Goal: Task Accomplishment & Management: Complete application form

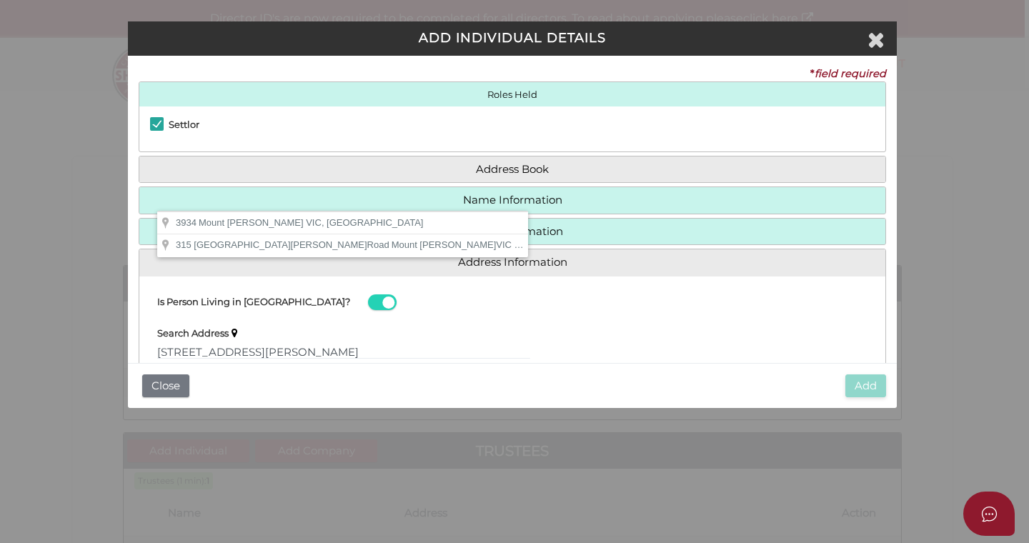
scroll to position [149, 0]
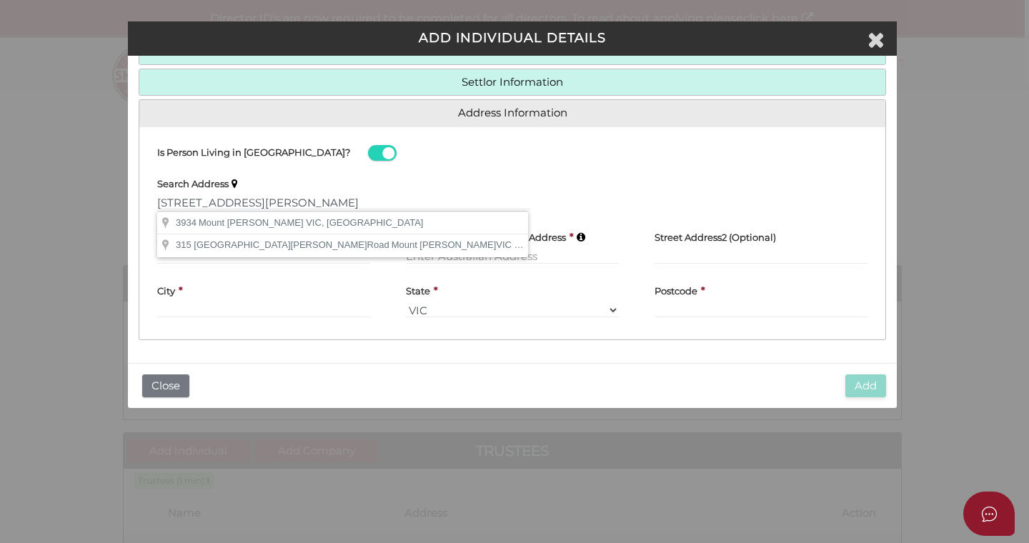
drag, startPoint x: 374, startPoint y: 201, endPoint x: 166, endPoint y: 197, distance: 207.9
click at [166, 197] on input "PO BOX 315 MOUNT MARTHA VIC 3934" at bounding box center [343, 202] width 373 height 16
type input "P"
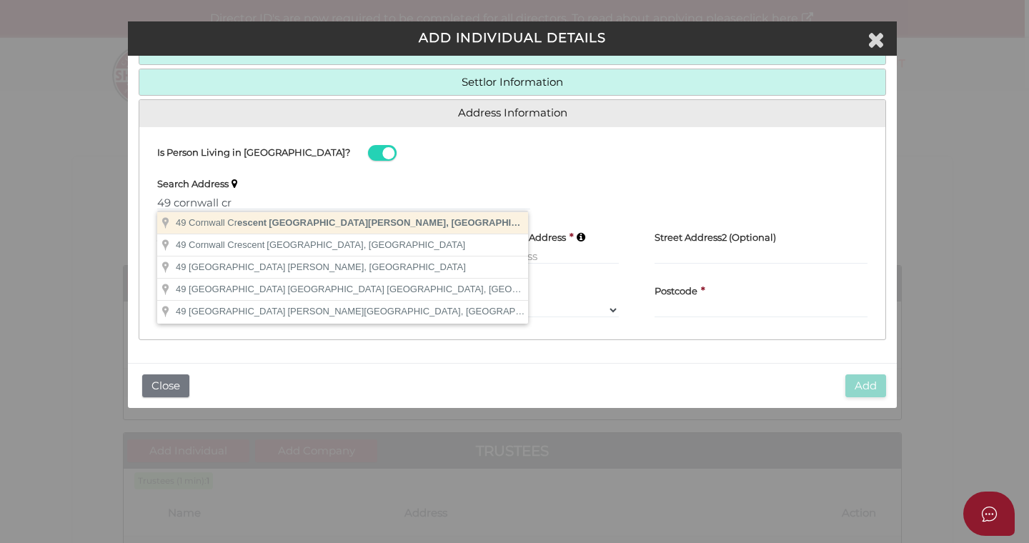
type input "49 Cornwall Crescent, Mount Martha VIC, Australia"
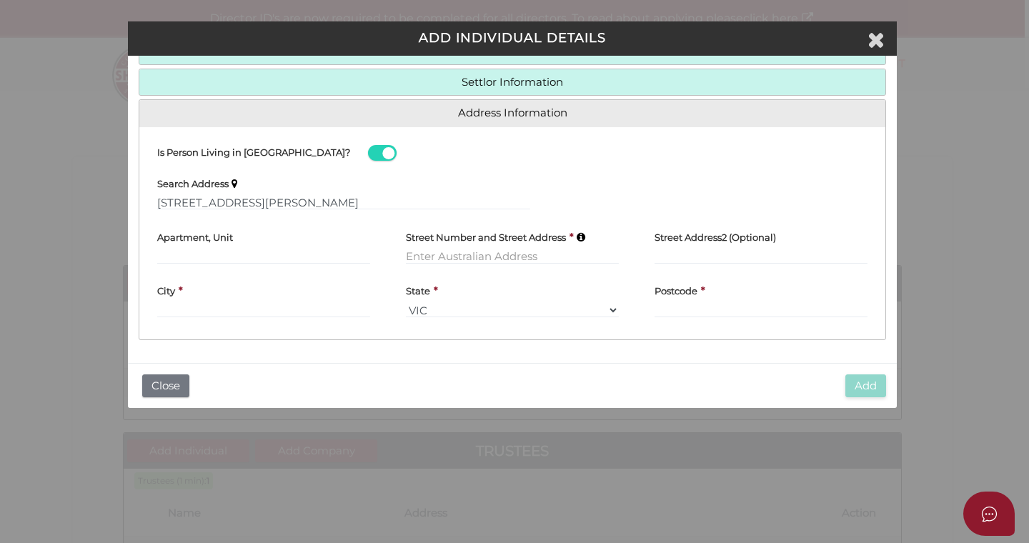
type input "49 Cornwall Crescent"
type input "Mount Martha"
select select "VIC"
type input "3934"
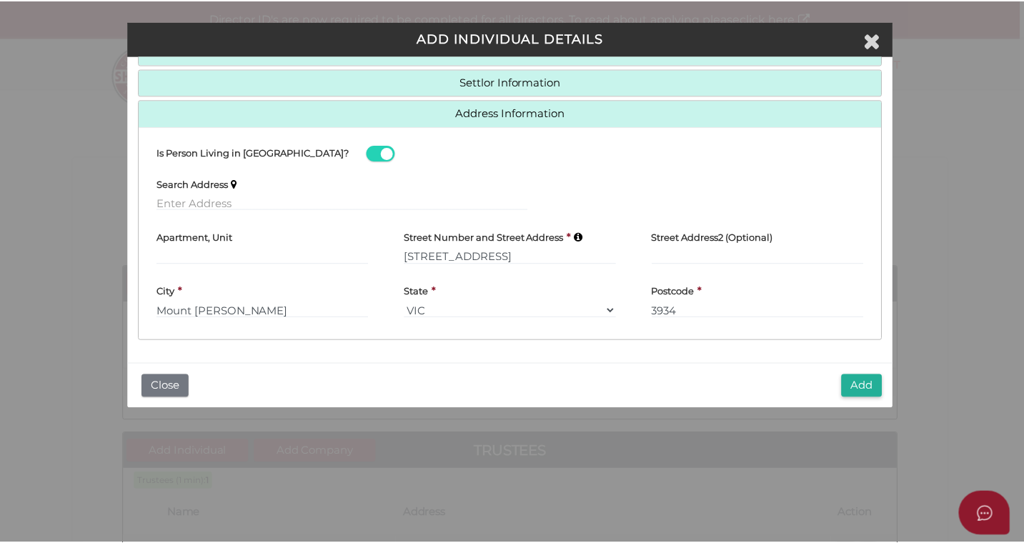
scroll to position [150, 0]
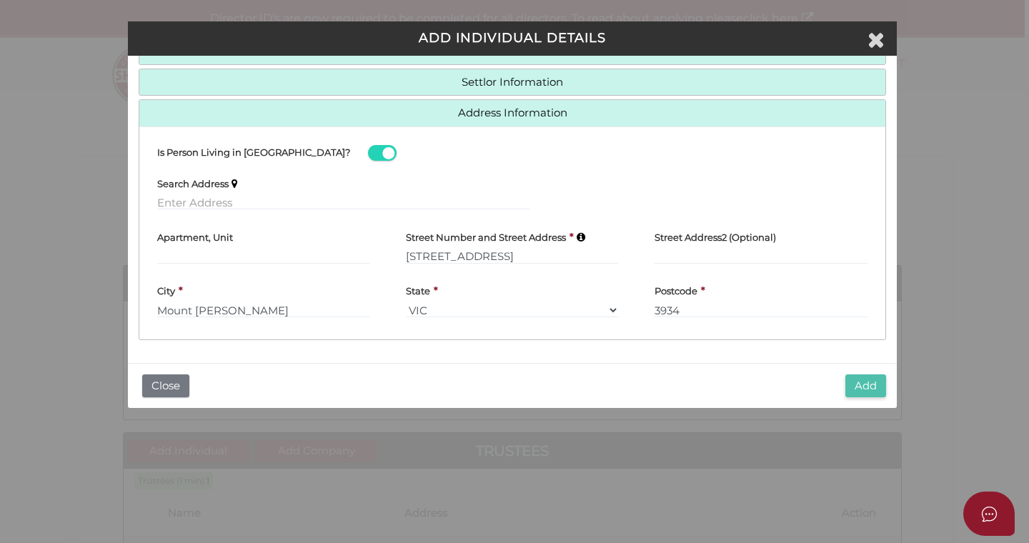
click at [861, 385] on button "Add" at bounding box center [865, 386] width 41 height 24
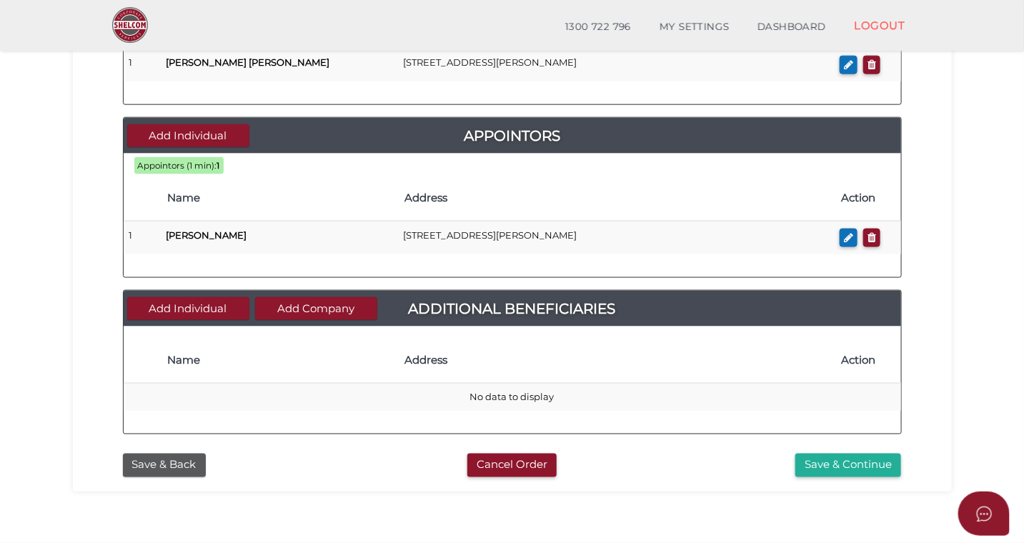
scroll to position [685, 0]
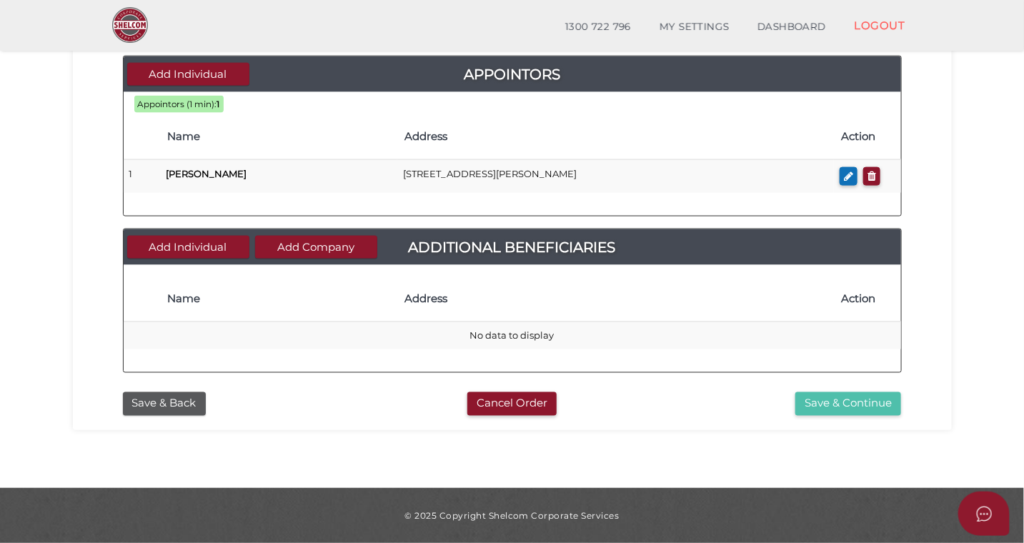
click at [827, 406] on button "Save & Continue" at bounding box center [848, 404] width 106 height 24
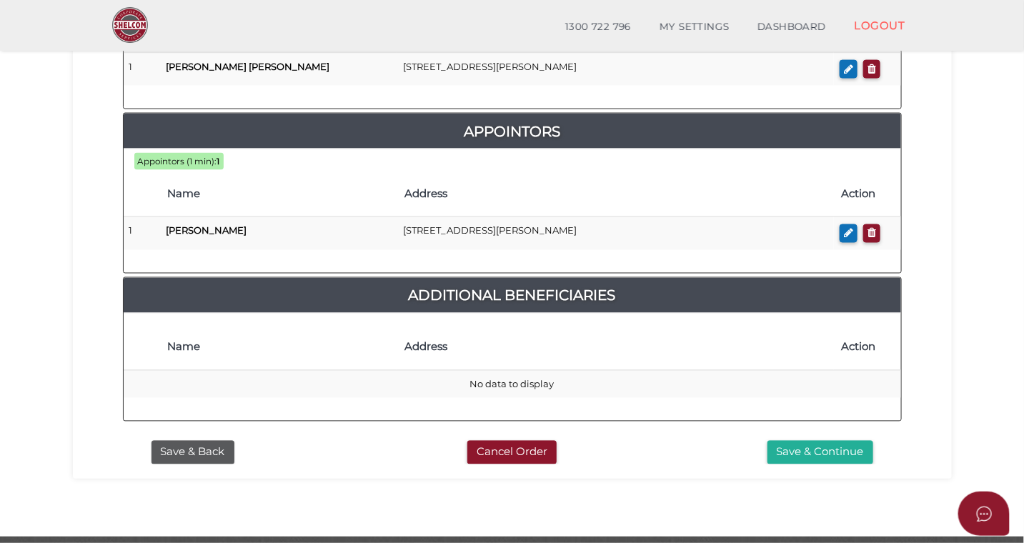
scroll to position [811, 0]
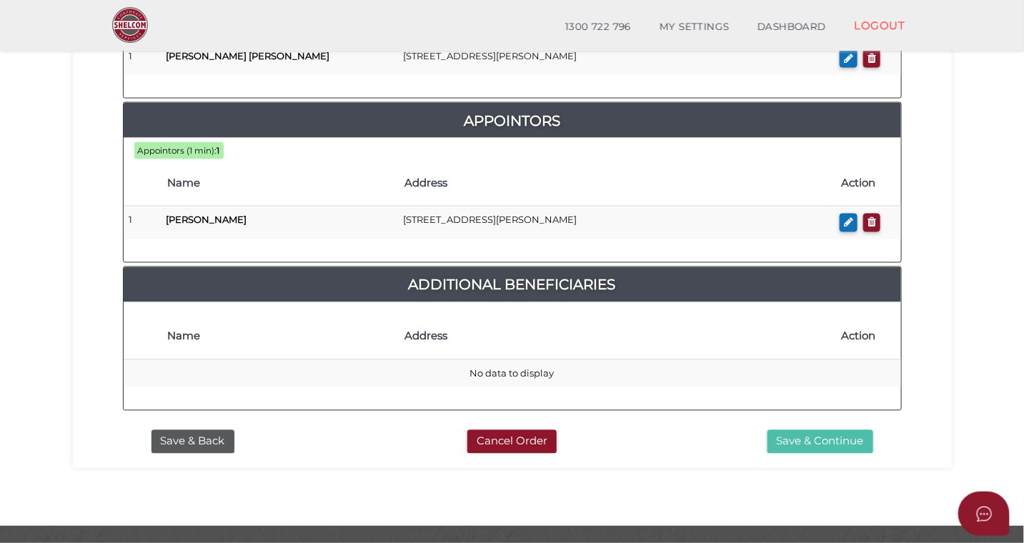
click at [798, 430] on button "Save & Continue" at bounding box center [820, 442] width 106 height 24
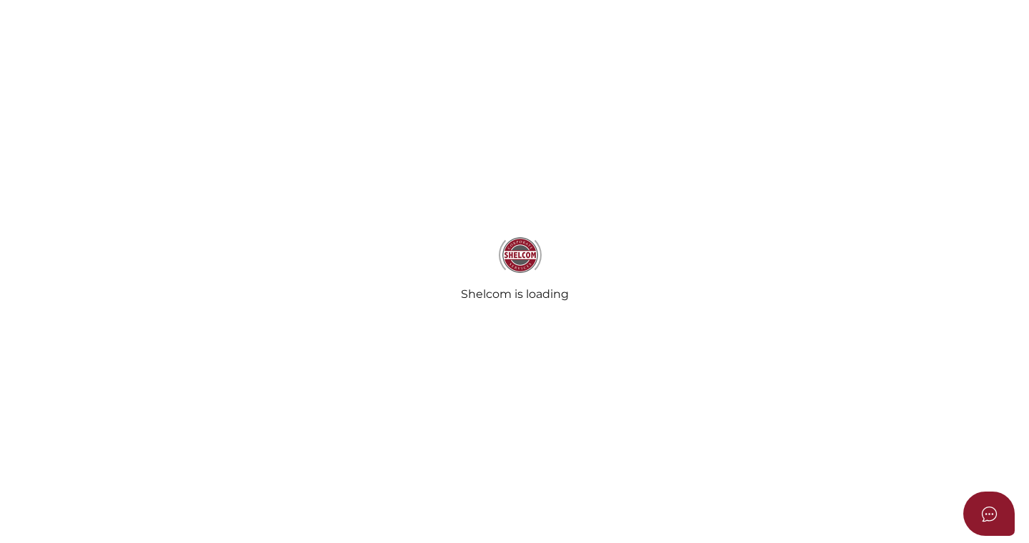
select select "Comb Binding"
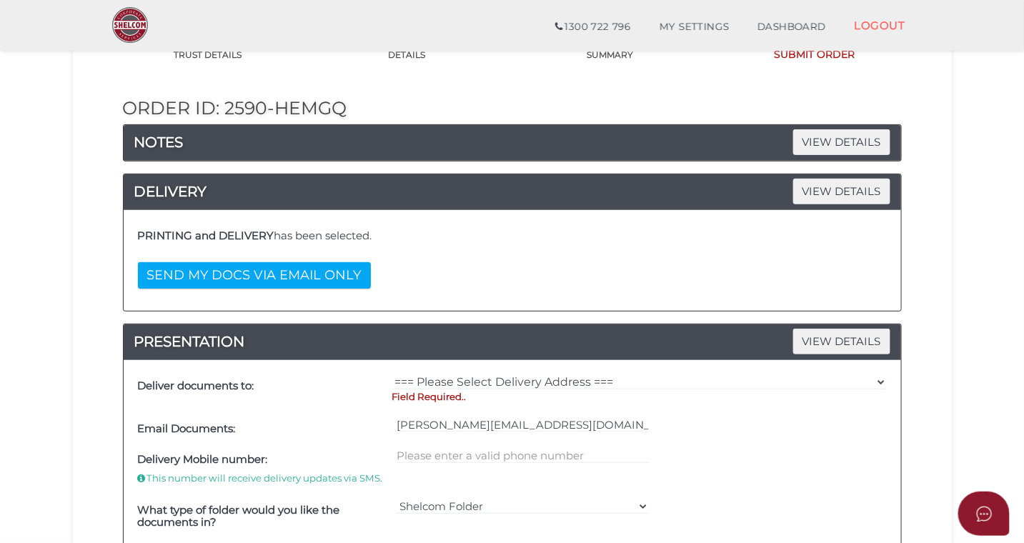
scroll to position [129, 0]
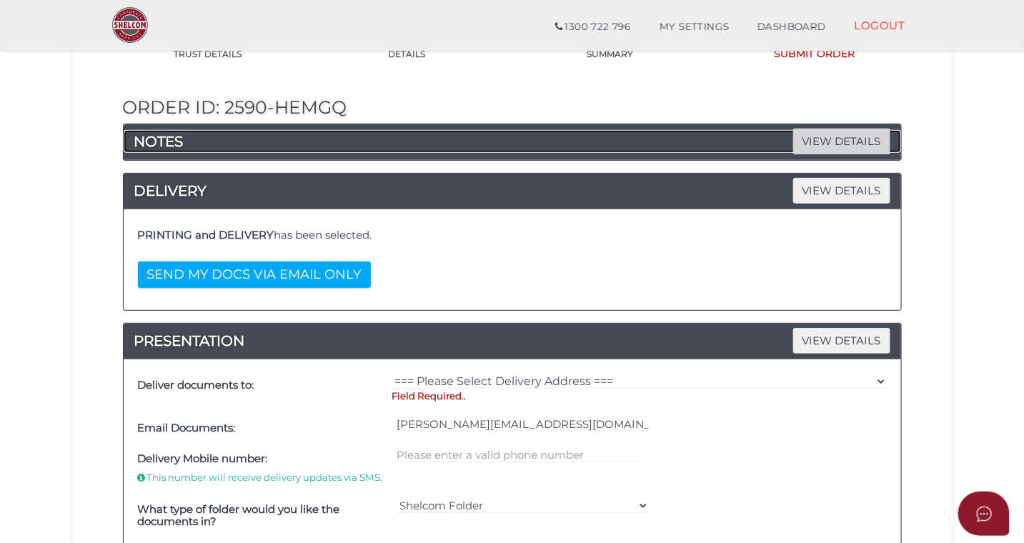
click at [807, 149] on span "VIEW DETAILS" at bounding box center [841, 141] width 97 height 25
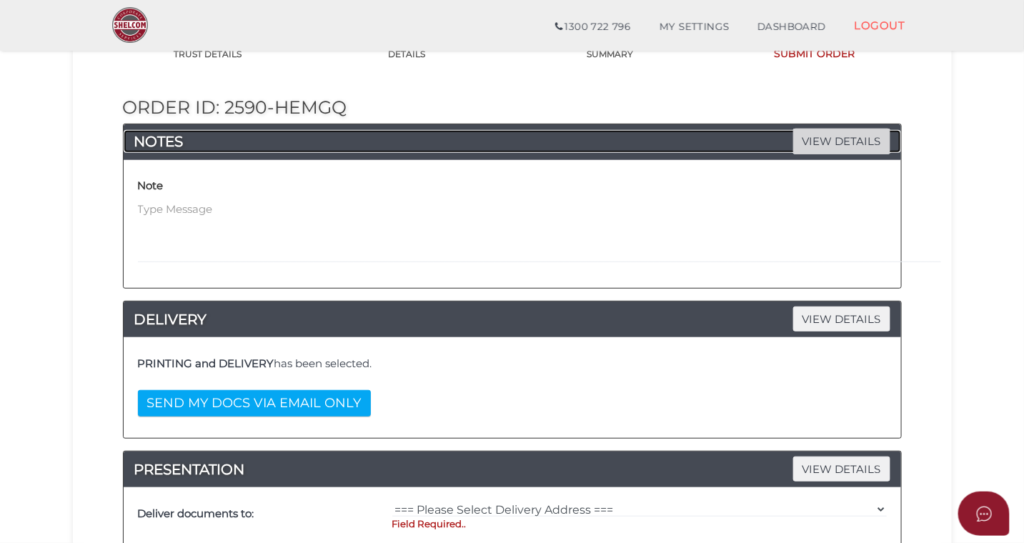
click at [807, 149] on span "VIEW DETAILS" at bounding box center [841, 141] width 97 height 25
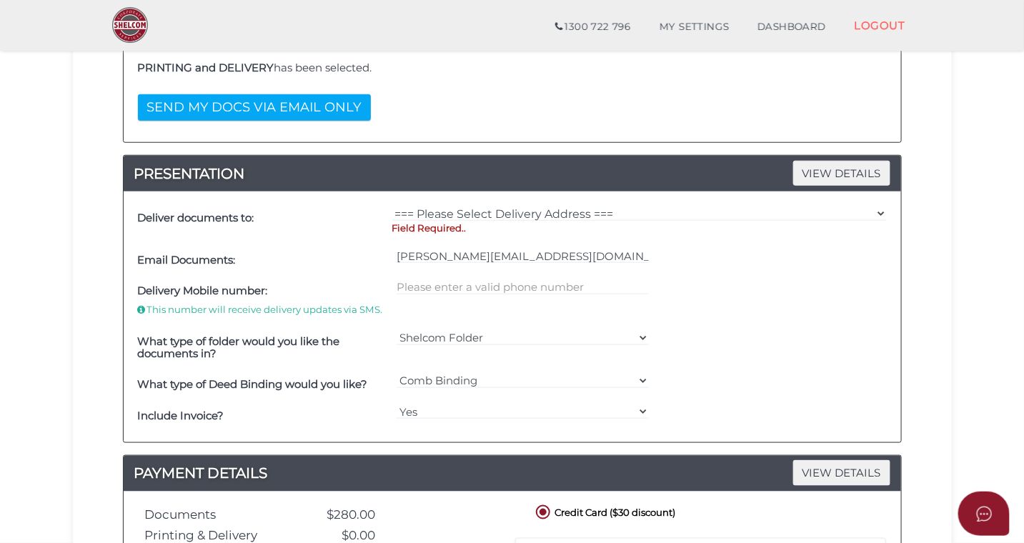
scroll to position [426, 0]
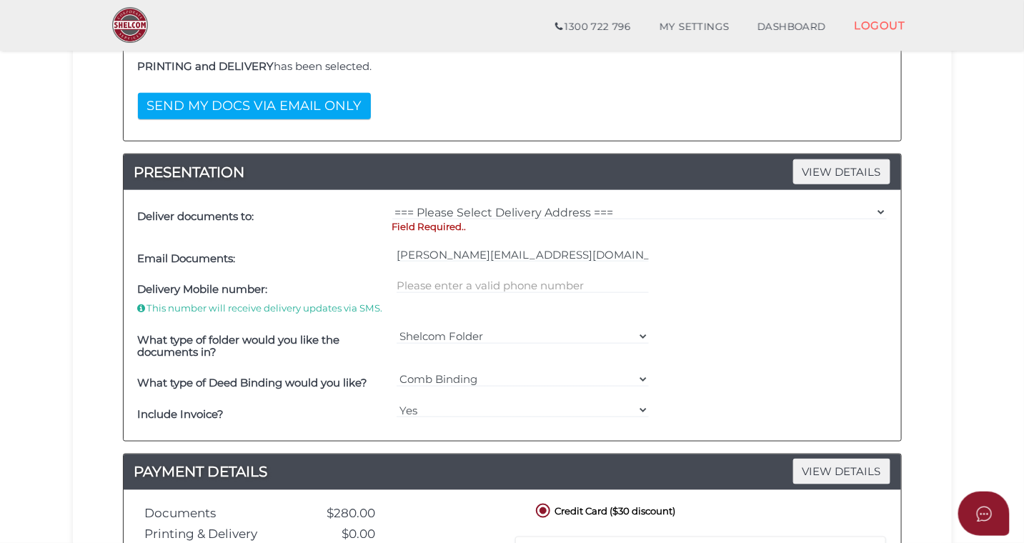
click at [414, 226] on p "Field Required.." at bounding box center [639, 227] width 494 height 14
click at [878, 209] on select "=== Please Select Delivery Address === (User Address - Kerrie Guppy) 232 Youngs…" at bounding box center [639, 212] width 494 height 16
select select "0"
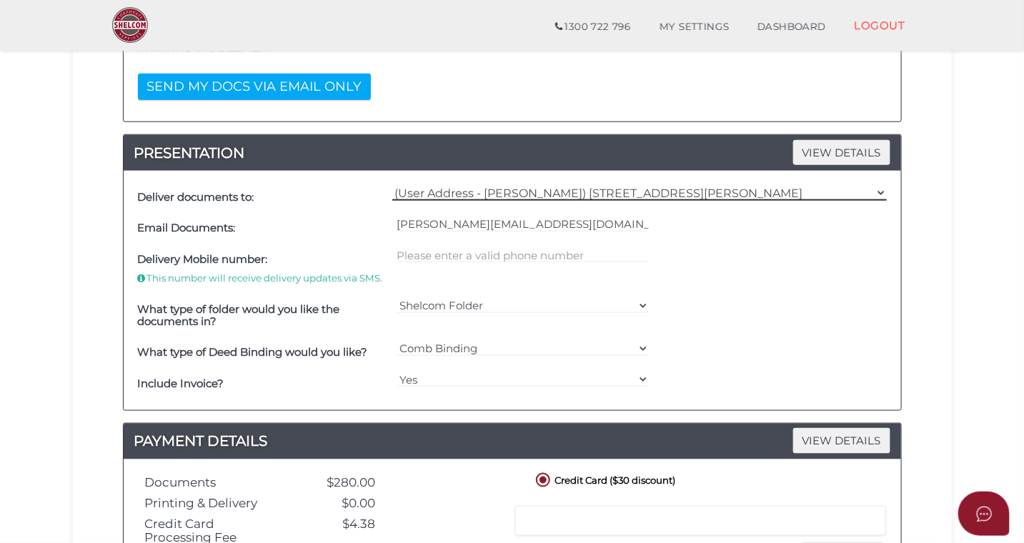
scroll to position [449, 0]
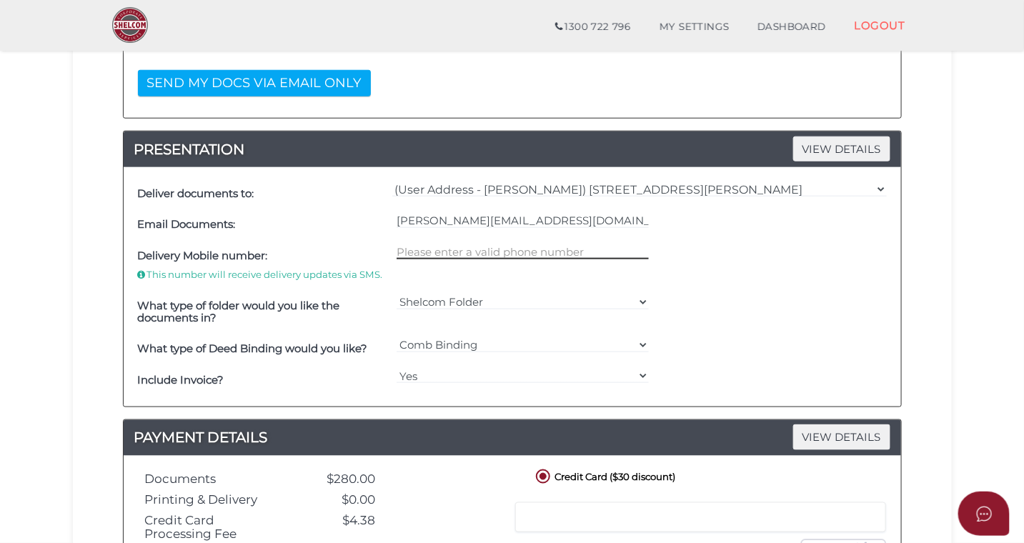
click at [544, 253] on input "text" at bounding box center [523, 252] width 252 height 16
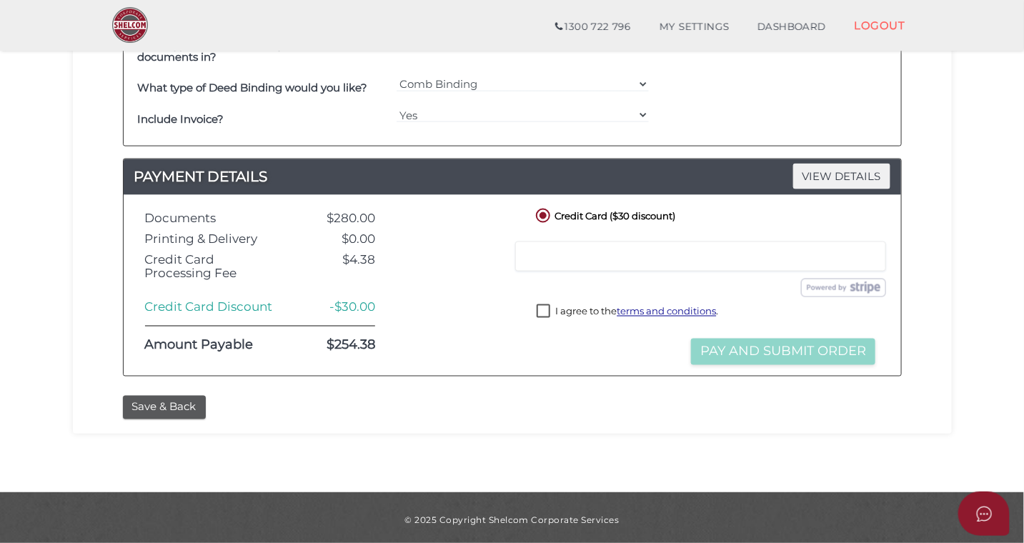
scroll to position [706, 0]
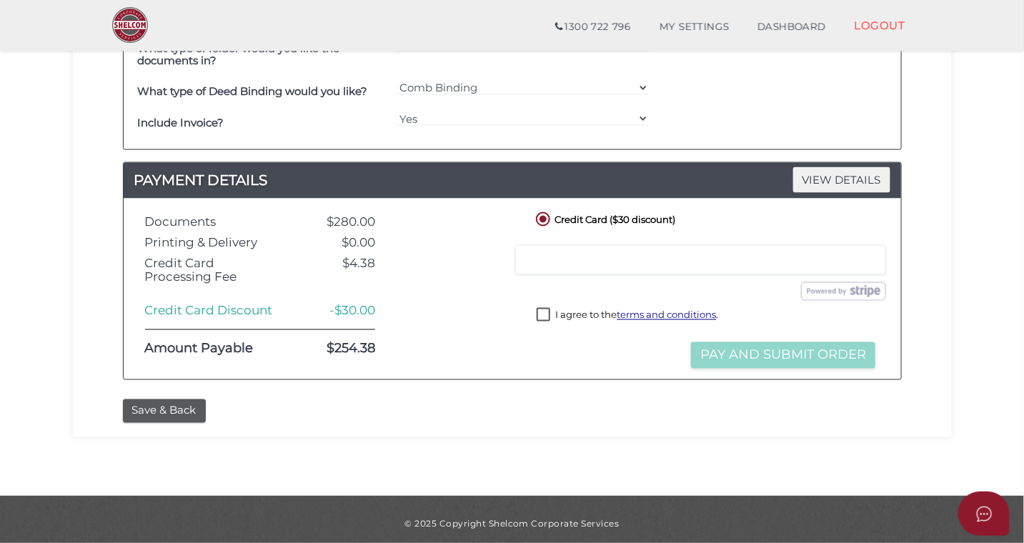
type input "0418379329"
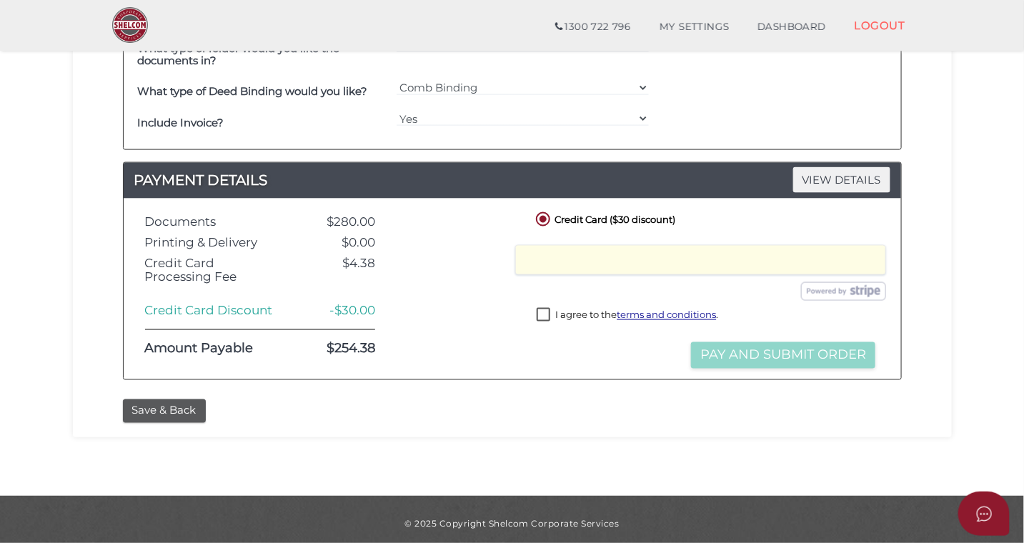
scroll to position [712, 0]
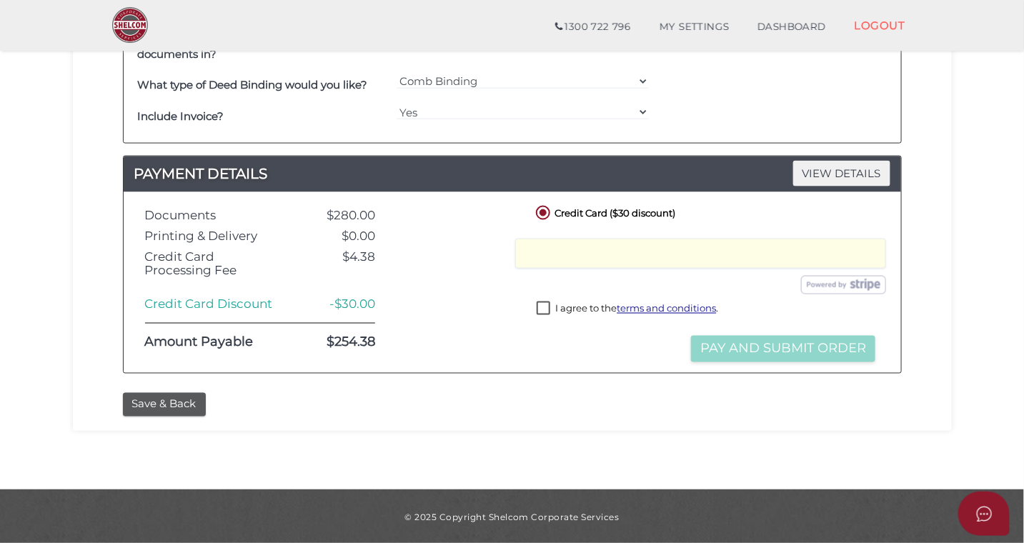
click at [546, 307] on label "I agree to the terms and conditions ." at bounding box center [627, 310] width 181 height 18
checkbox input "true"
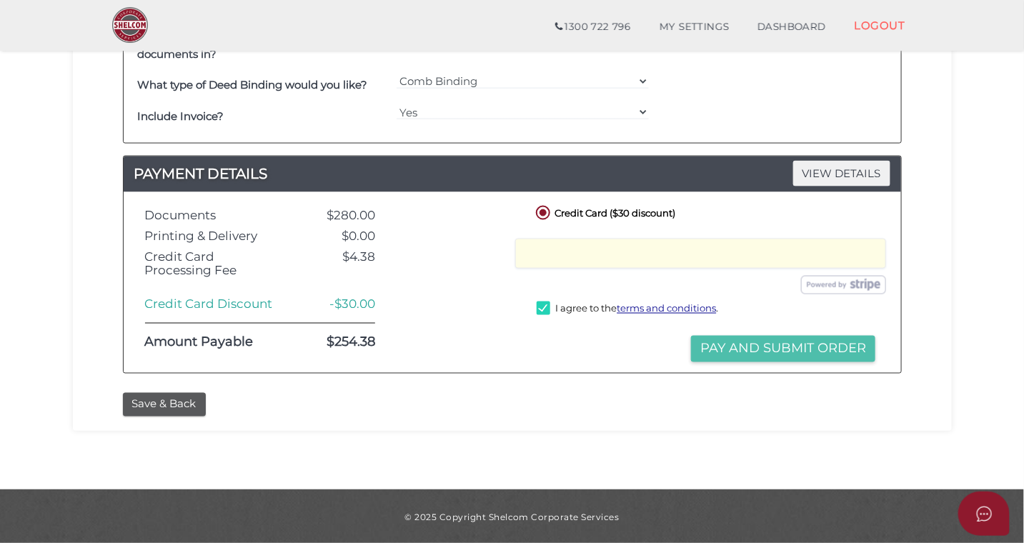
scroll to position [713, 0]
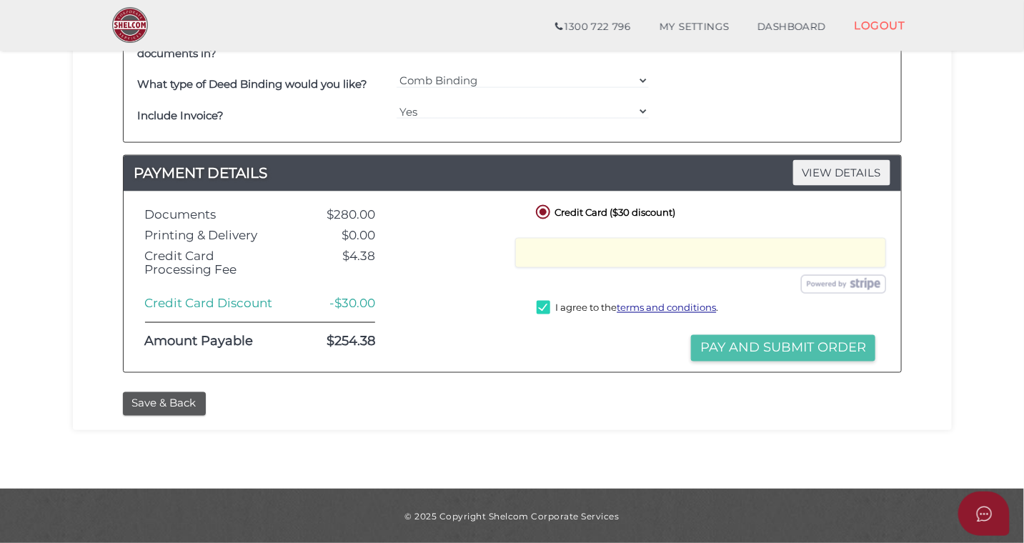
click at [747, 351] on button "Pay and Submit Order" at bounding box center [783, 348] width 184 height 26
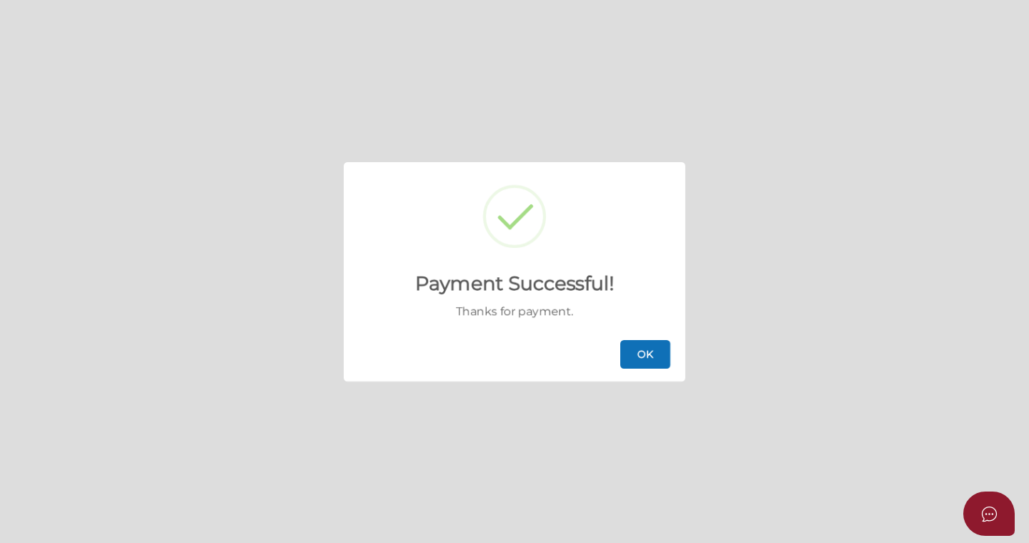
click at [653, 359] on button "OK" at bounding box center [645, 354] width 50 height 29
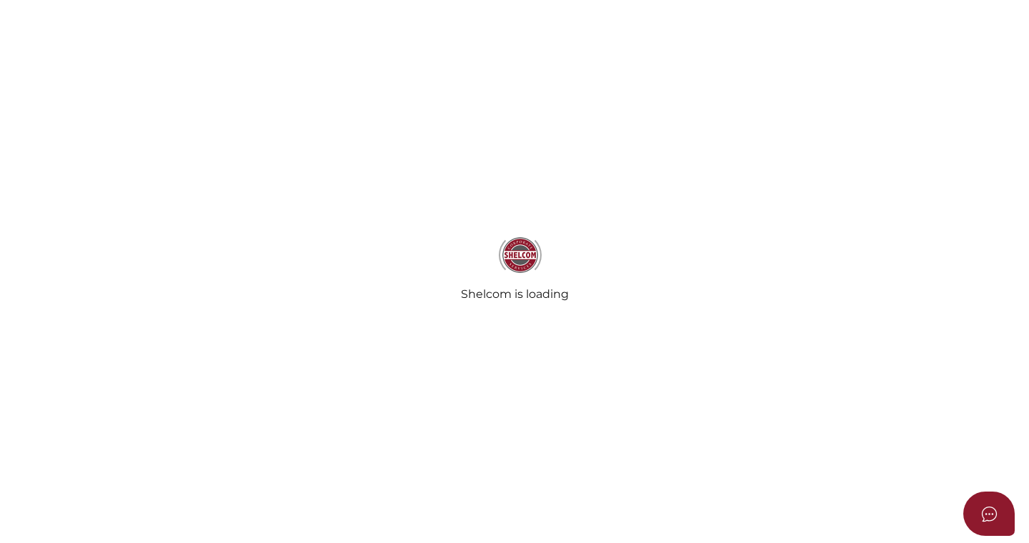
select select
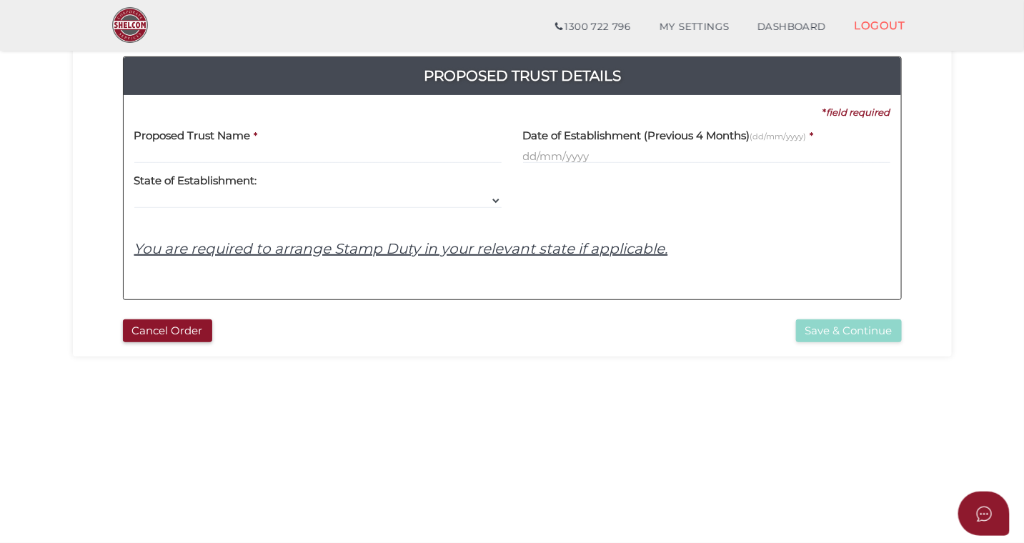
scroll to position [182, 0]
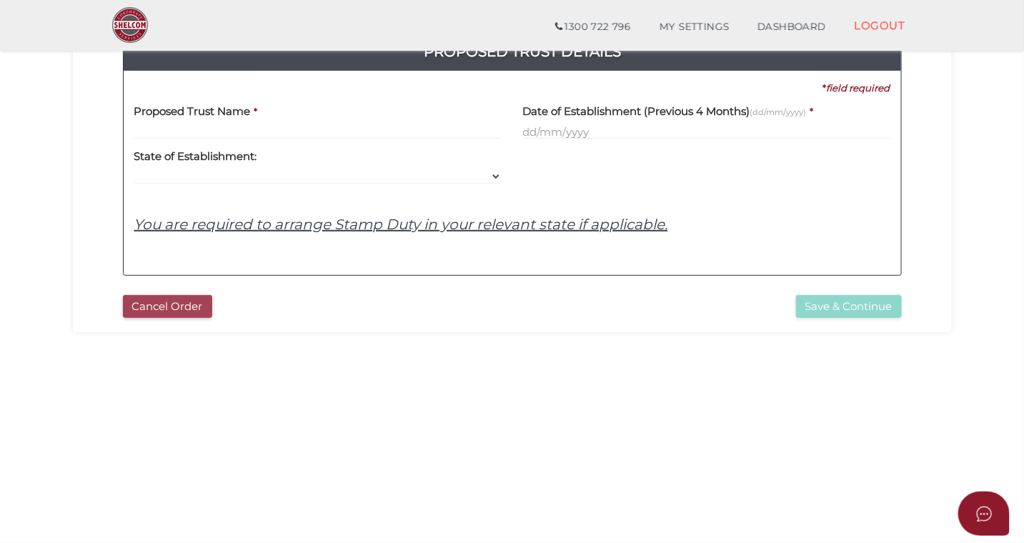
click at [167, 309] on button "Cancel Order" at bounding box center [167, 307] width 89 height 24
